Goal: Find contact information: Find contact information

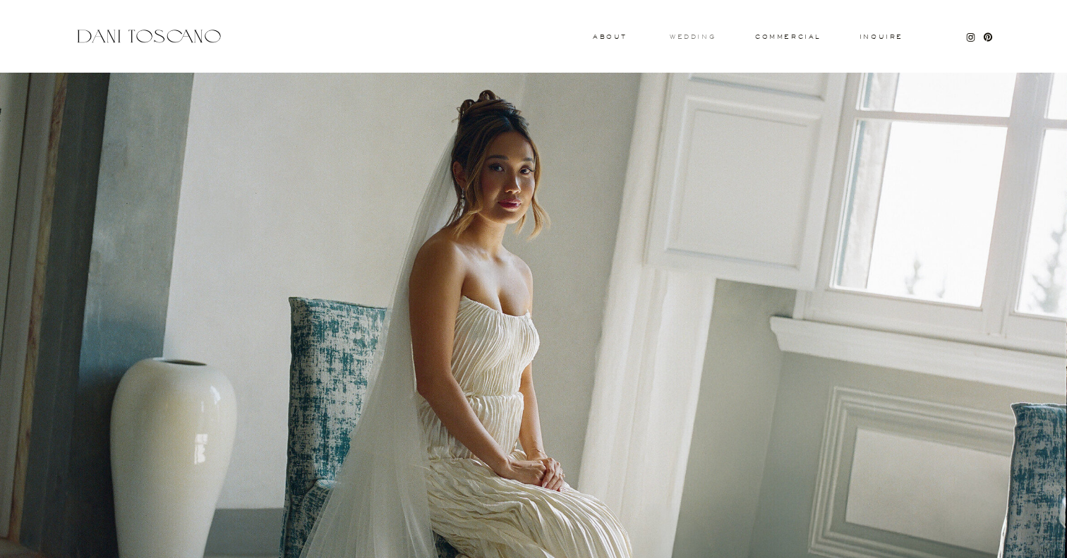
click at [694, 37] on h3 "wedding" at bounding box center [692, 36] width 46 height 5
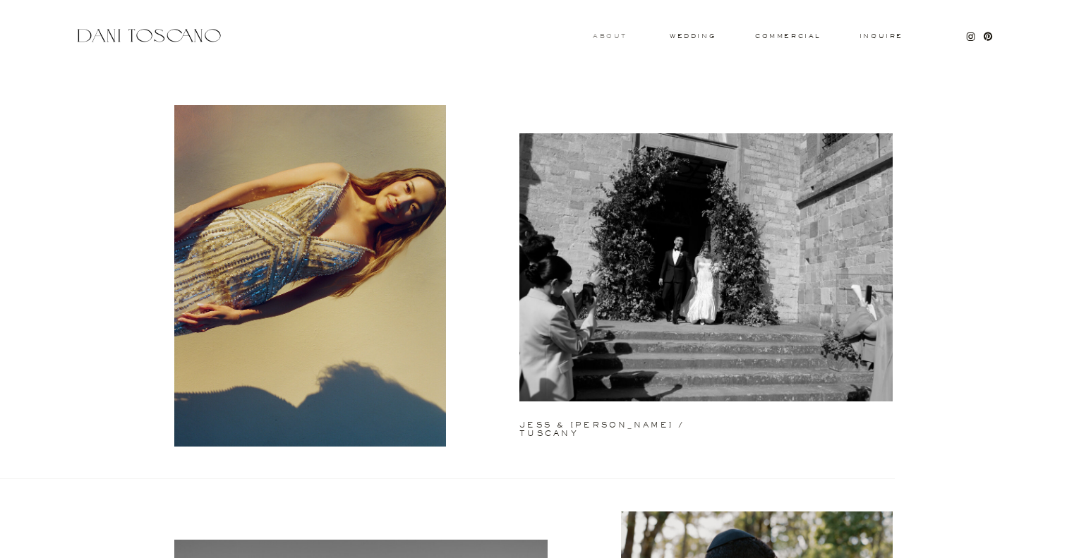
click at [606, 34] on h3 "About" at bounding box center [608, 35] width 31 height 5
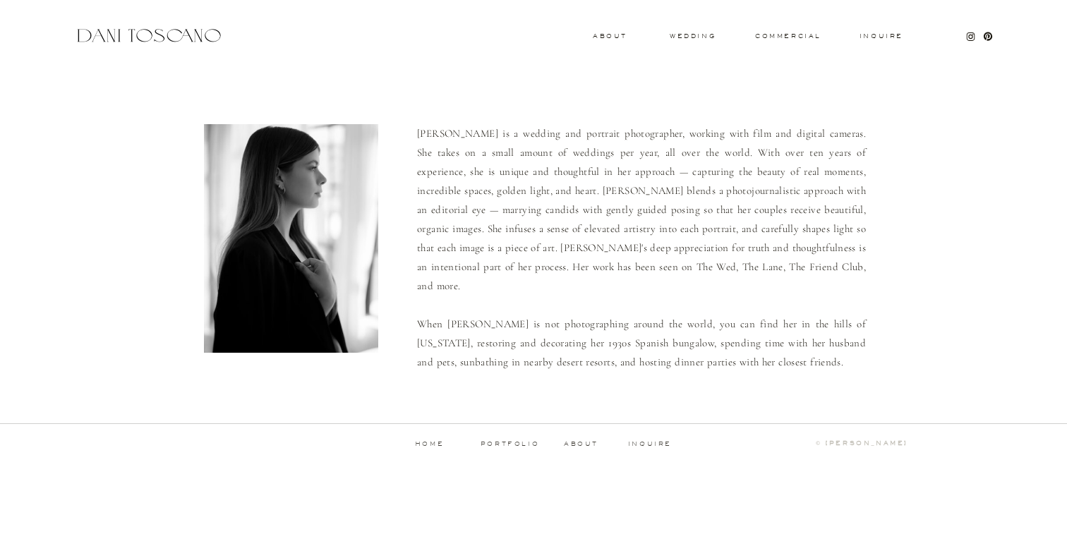
click at [631, 152] on p "Dani is a wedding and portrait photographer, working with film and digital came…" at bounding box center [641, 246] width 449 height 245
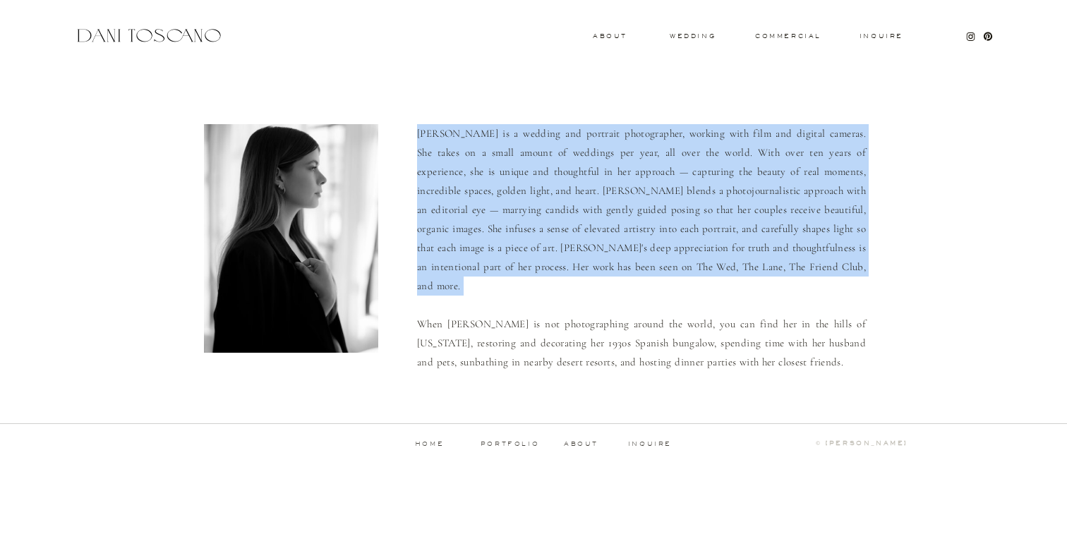
click at [631, 152] on p "Dani is a wedding and portrait photographer, working with film and digital came…" at bounding box center [641, 246] width 449 height 245
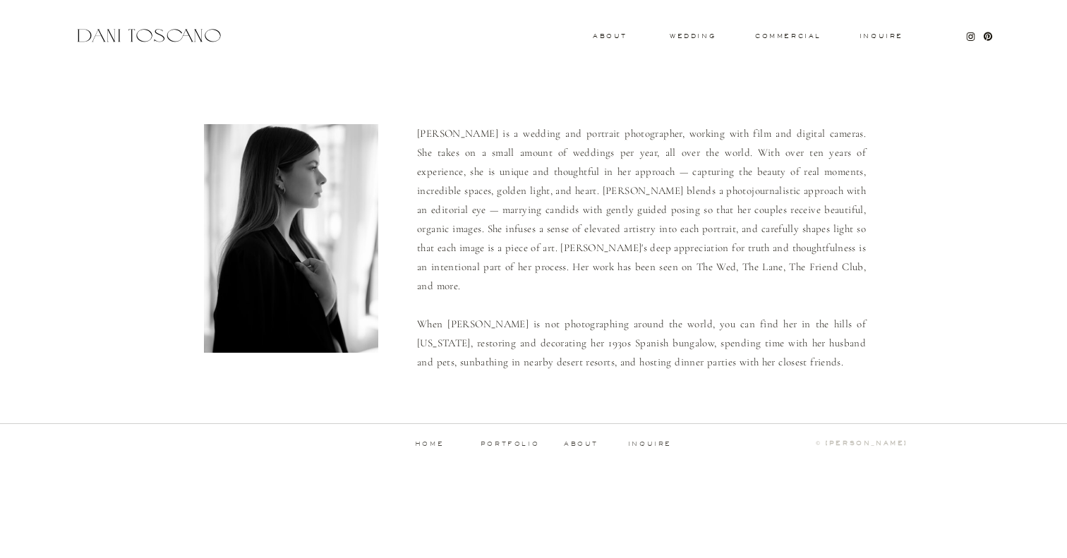
click at [566, 312] on p "Dani is a wedding and portrait photographer, working with film and digital came…" at bounding box center [641, 246] width 449 height 245
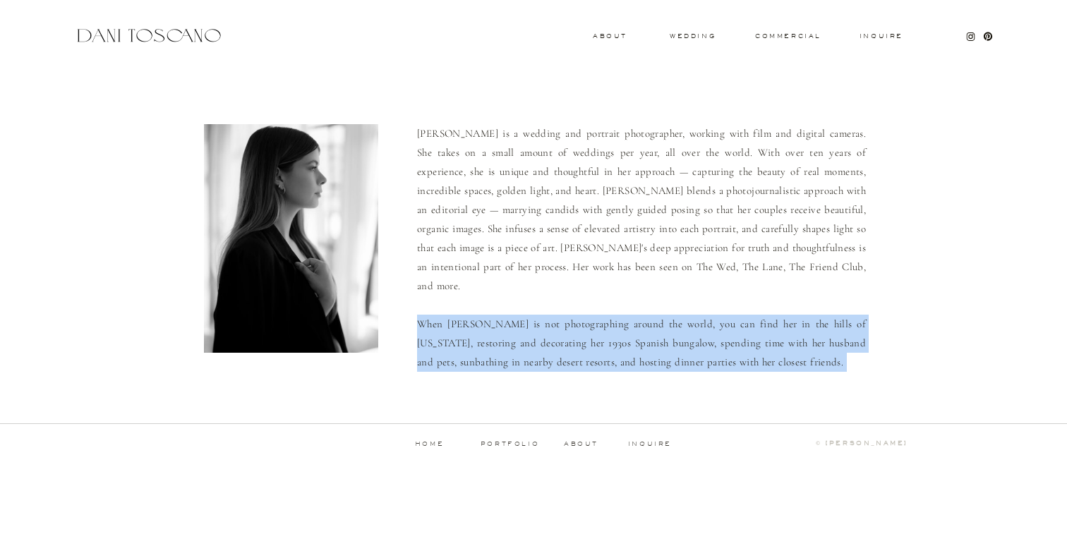
click at [566, 312] on p "Dani is a wedding and portrait photographer, working with film and digital came…" at bounding box center [641, 246] width 449 height 245
click at [969, 36] on icon at bounding box center [970, 36] width 11 height 11
click at [888, 33] on h3 "Inquire" at bounding box center [881, 36] width 45 height 7
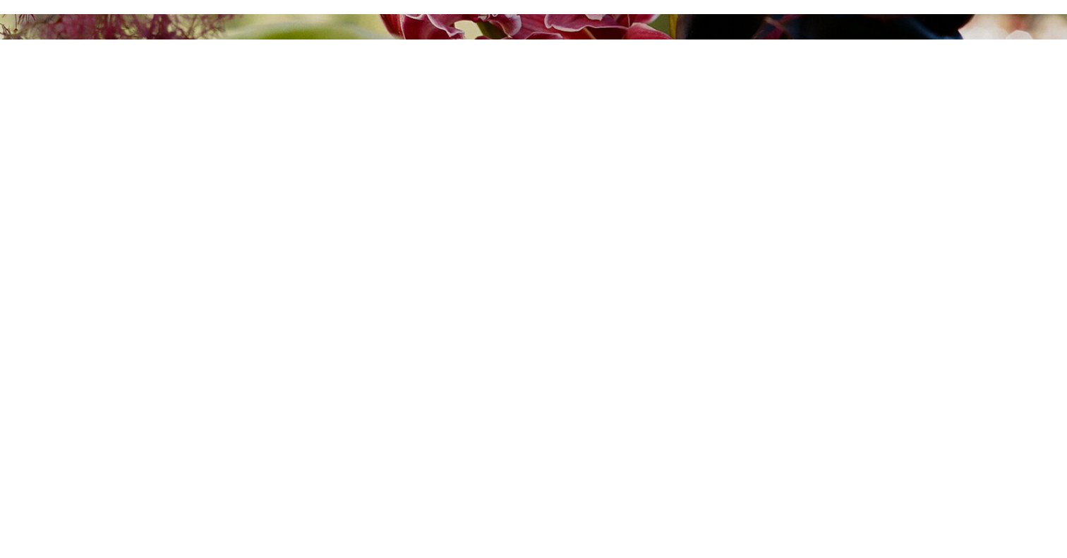
scroll to position [126, 0]
